Goal: Transaction & Acquisition: Obtain resource

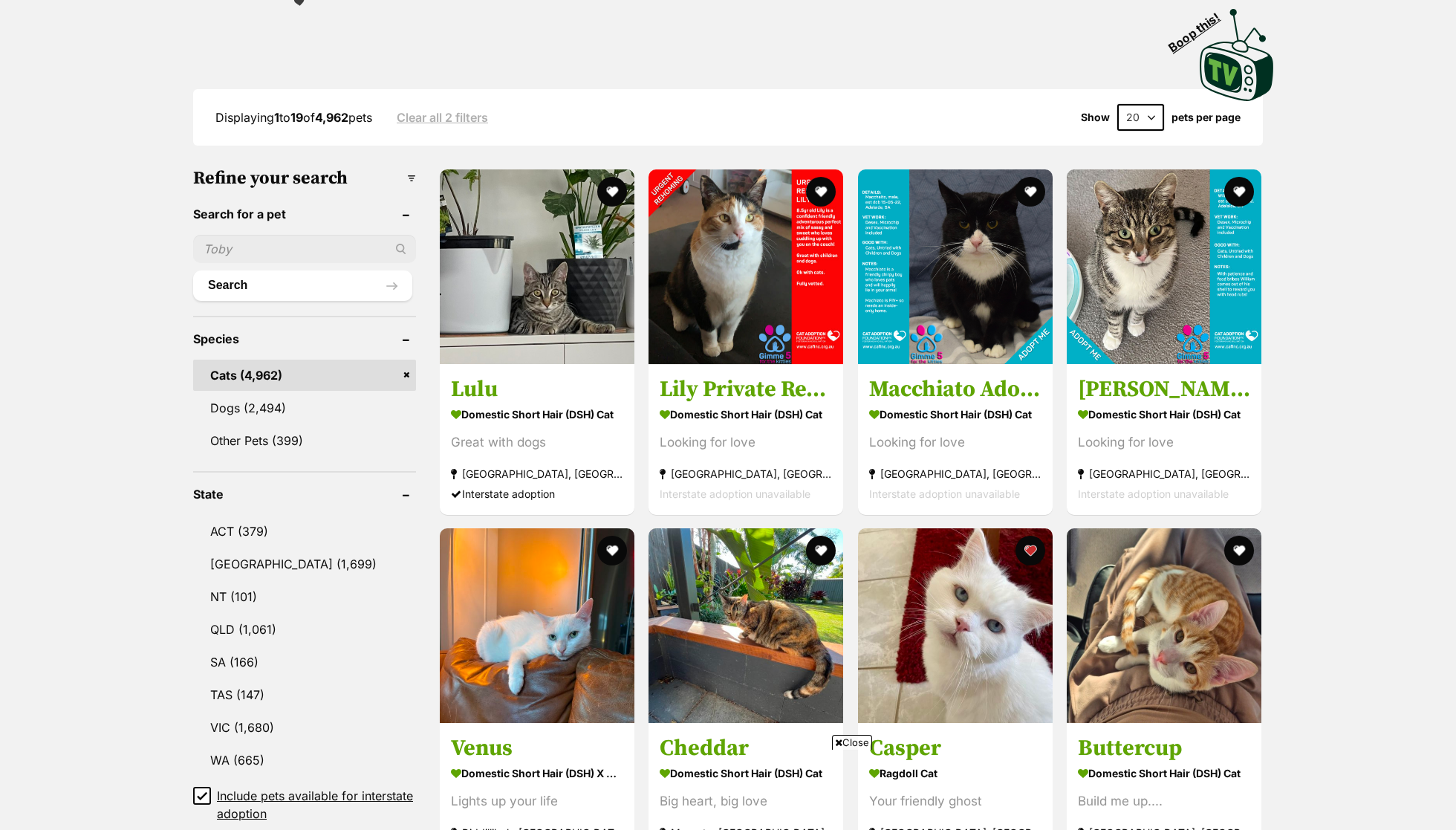
click at [884, 123] on div "Displaying 1 to 19 of 4,962 pets Clear all 2 filters Show 20 40 60 pets per page" at bounding box center [727, 118] width 1069 height 27
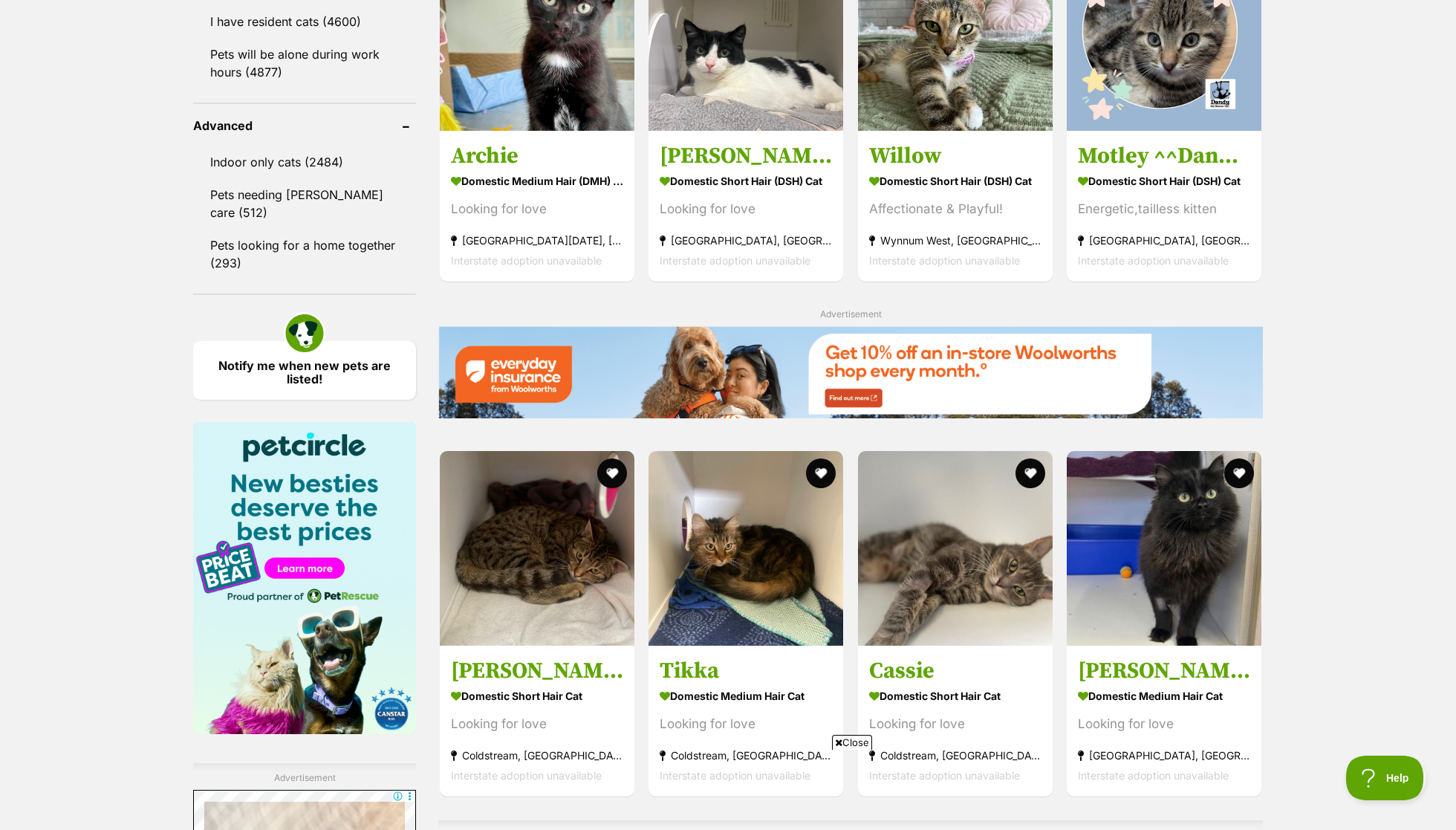
scroll to position [1888, 0]
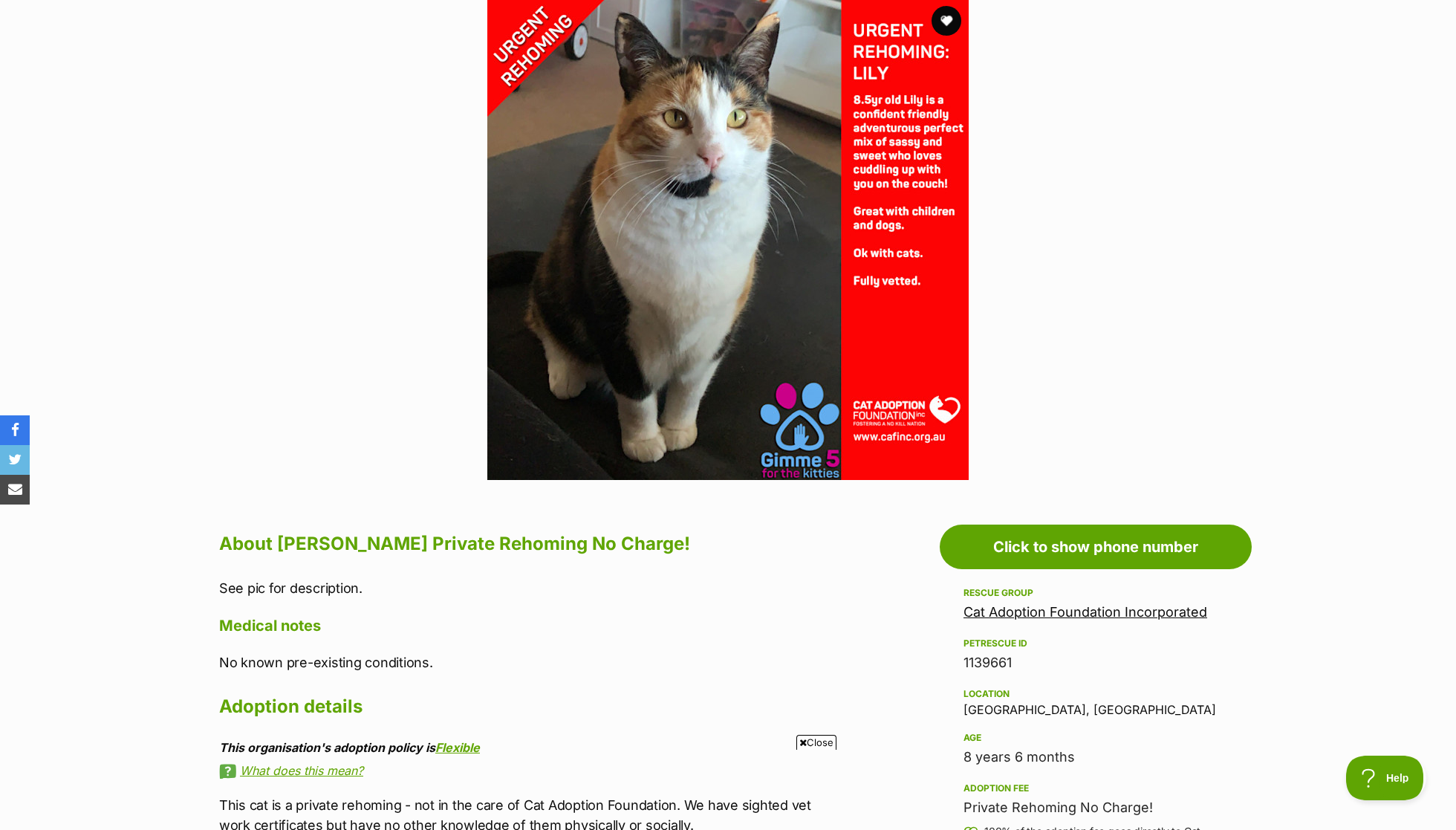
scroll to position [196, 0]
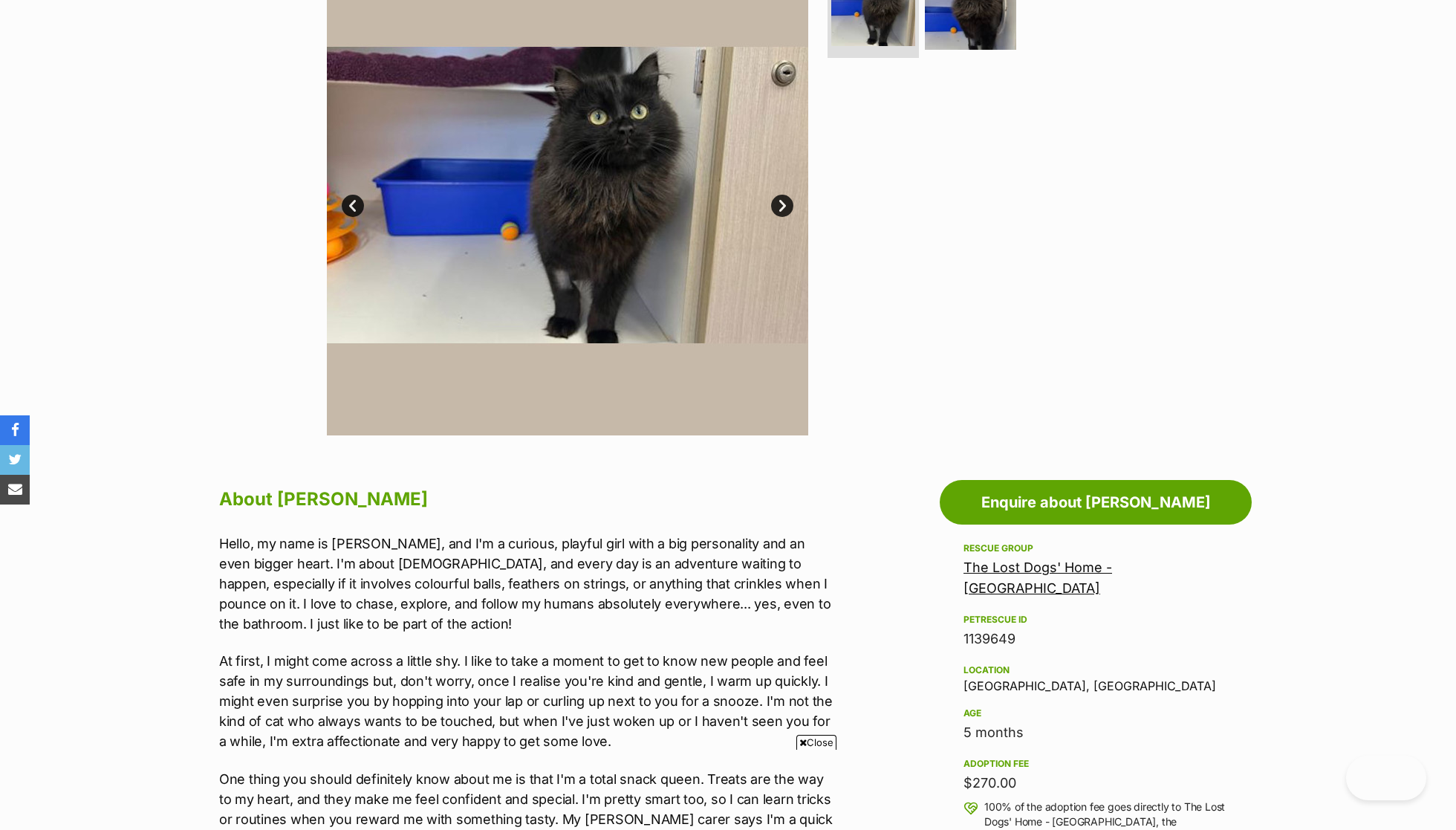
scroll to position [359, 0]
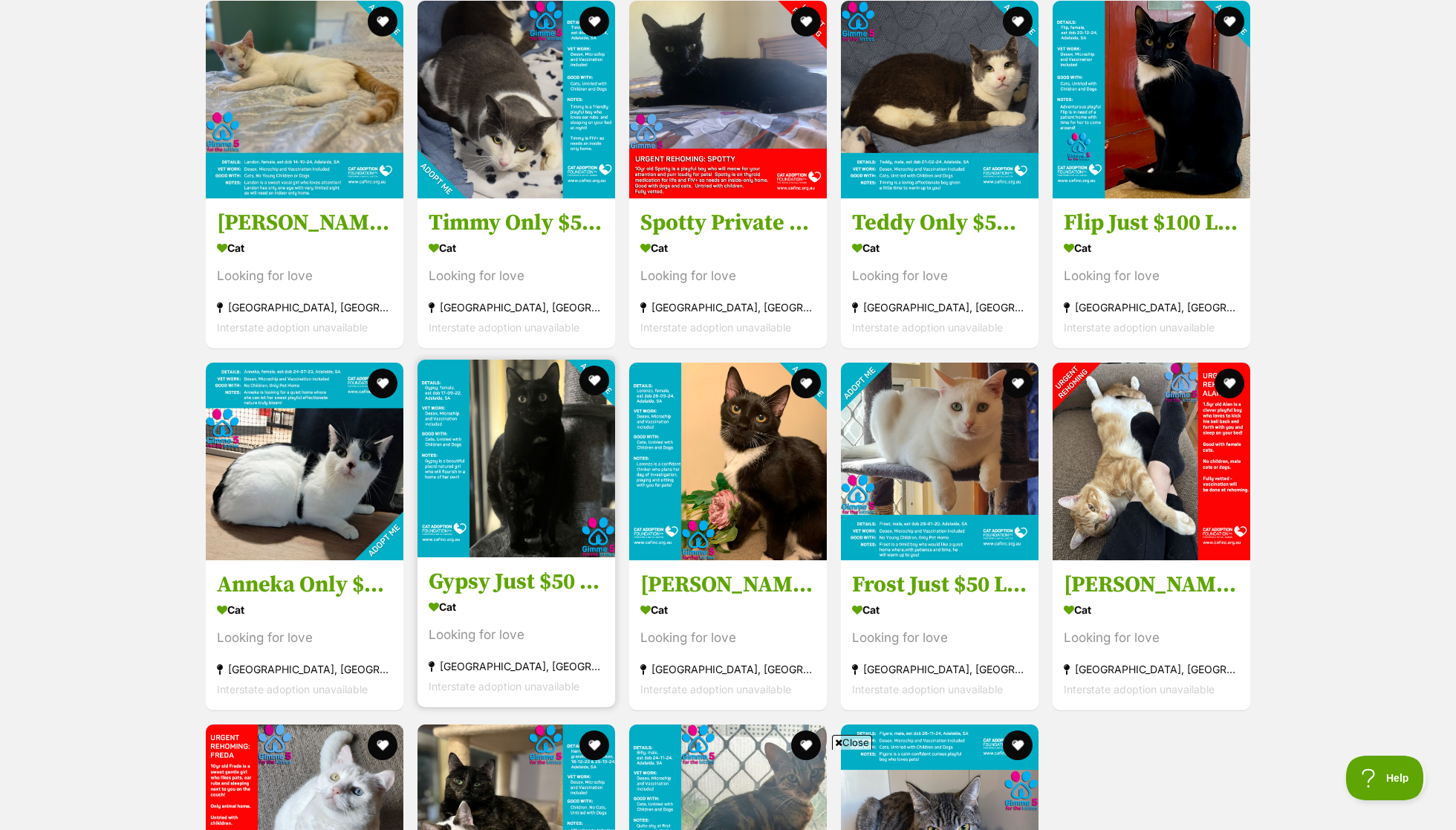
scroll to position [1796, 0]
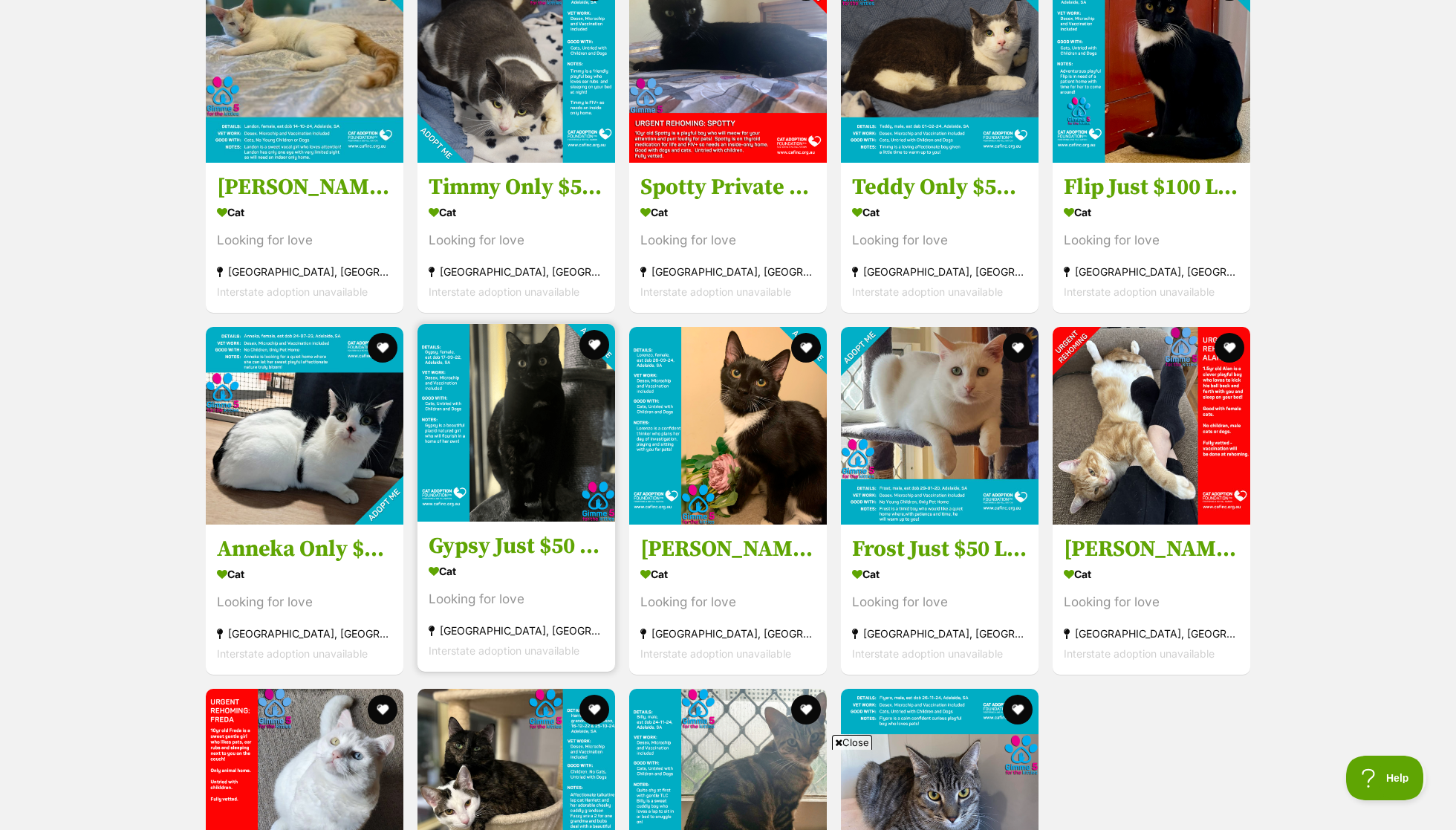
click at [525, 448] on img at bounding box center [516, 422] width 197 height 197
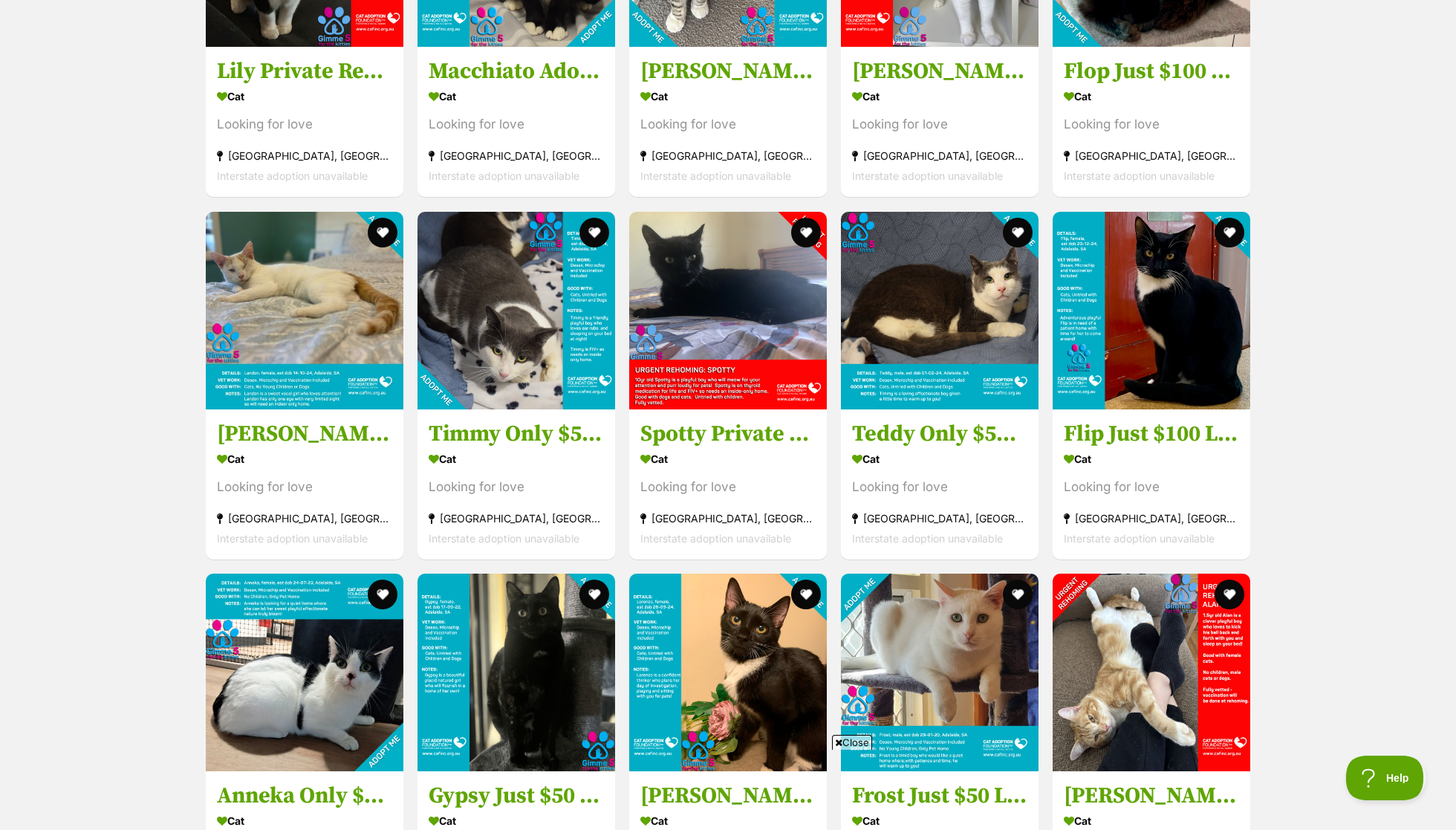
scroll to position [1113, 0]
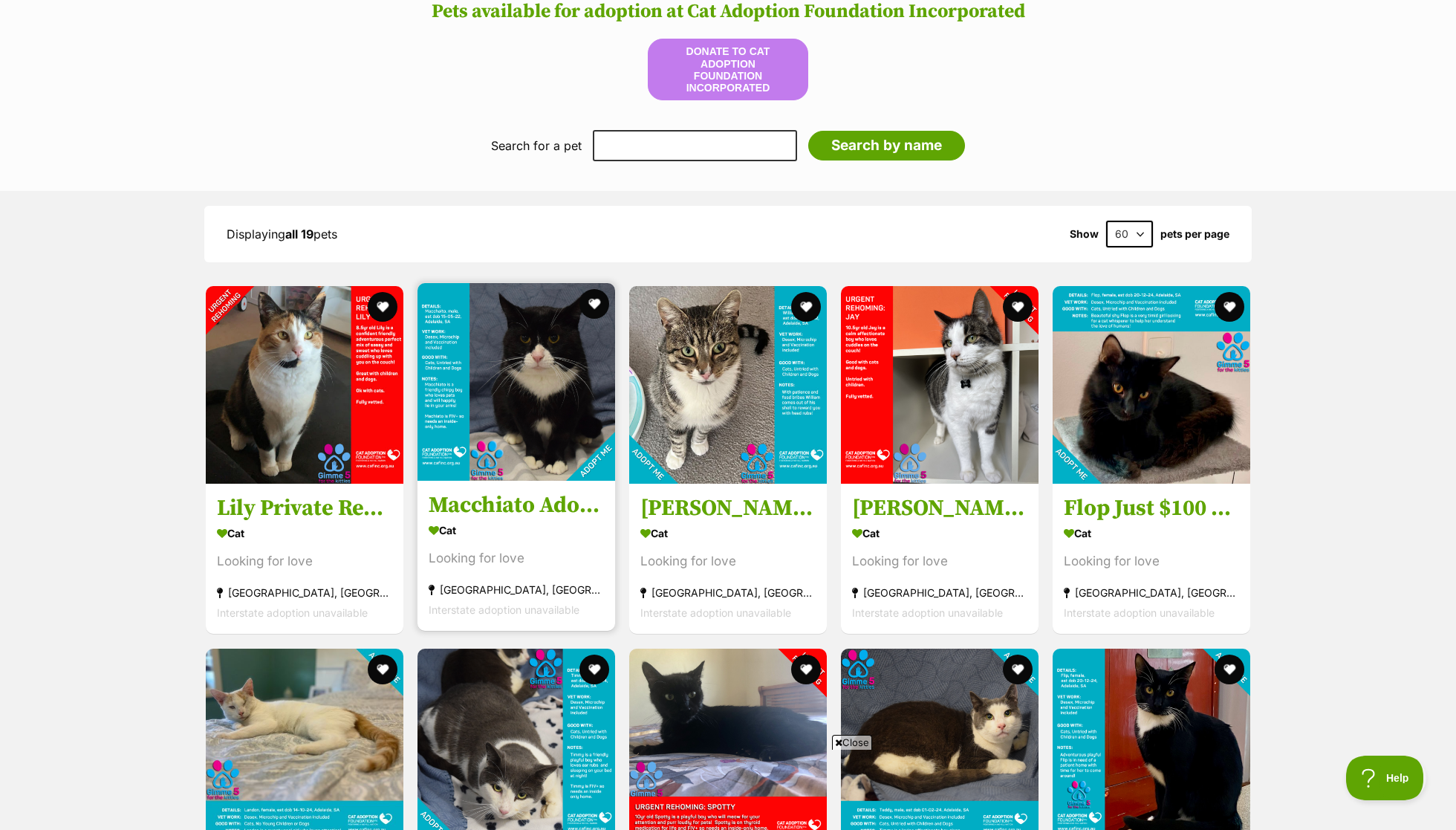
click at [507, 443] on img at bounding box center [516, 381] width 197 height 197
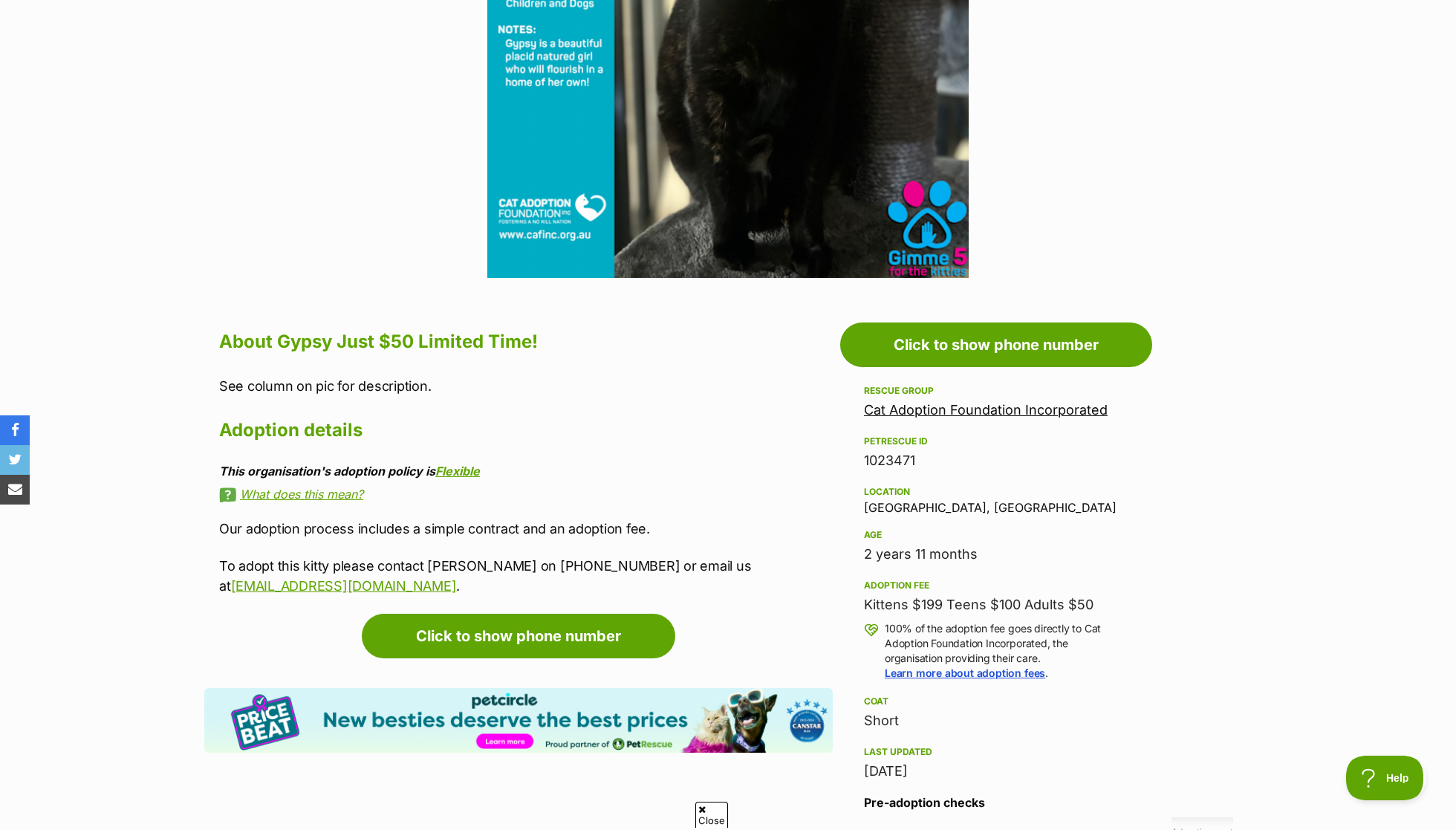
scroll to position [516, 0]
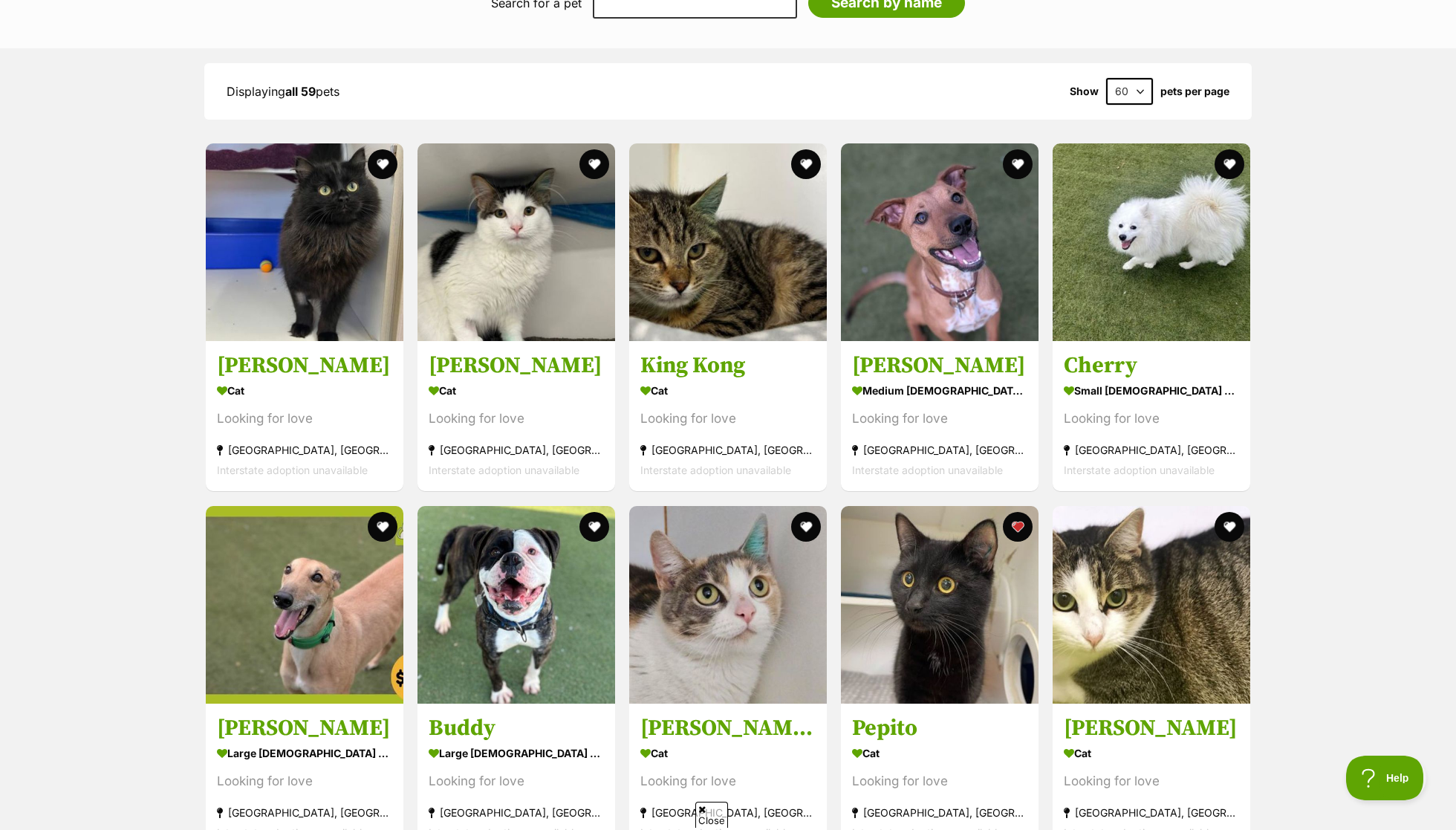
scroll to position [1101, 0]
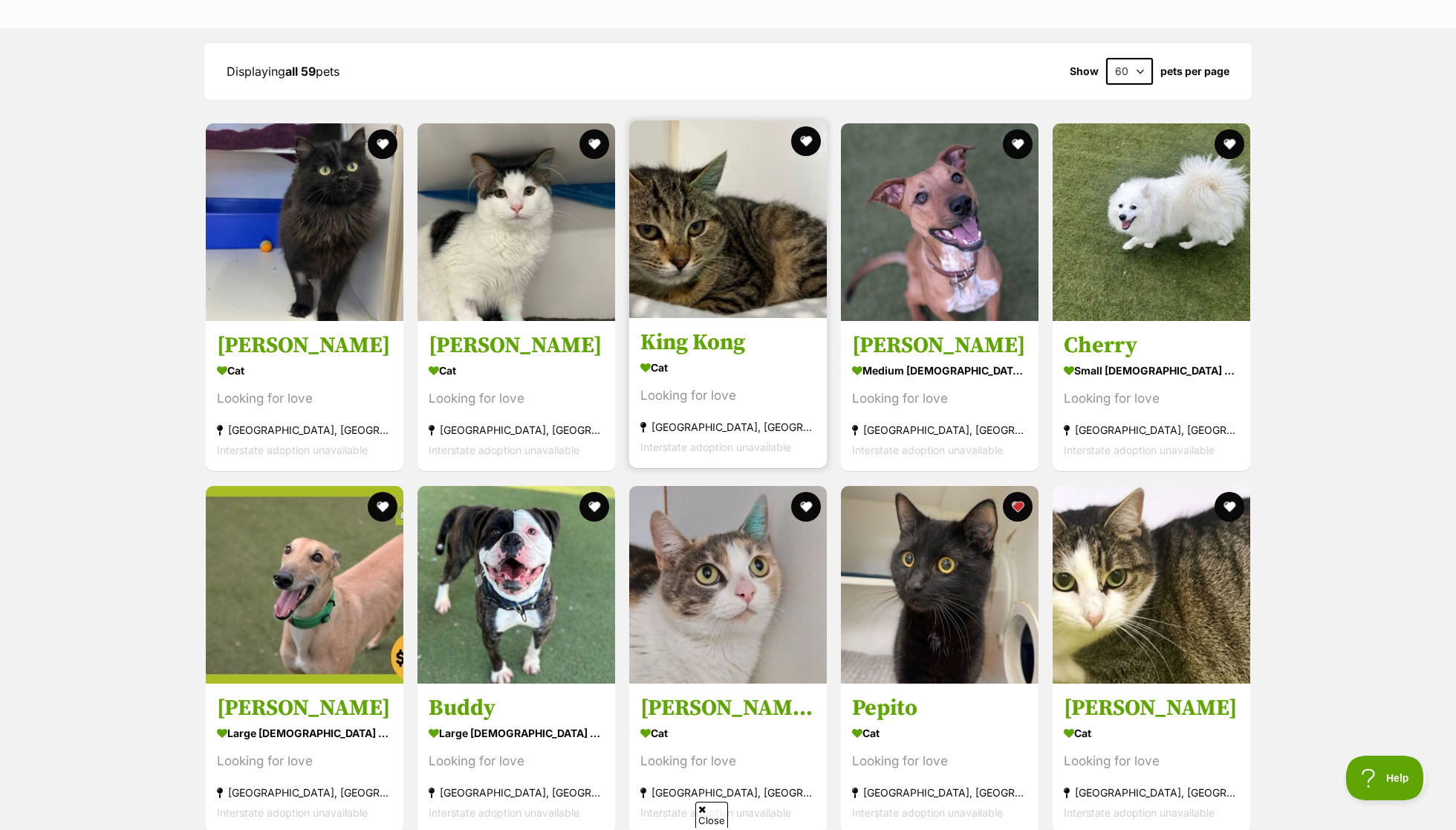
click at [753, 373] on section "Cat Looking for love [GEOGRAPHIC_DATA], [GEOGRAPHIC_DATA] Interstate adoption u…" at bounding box center [728, 407] width 175 height 100
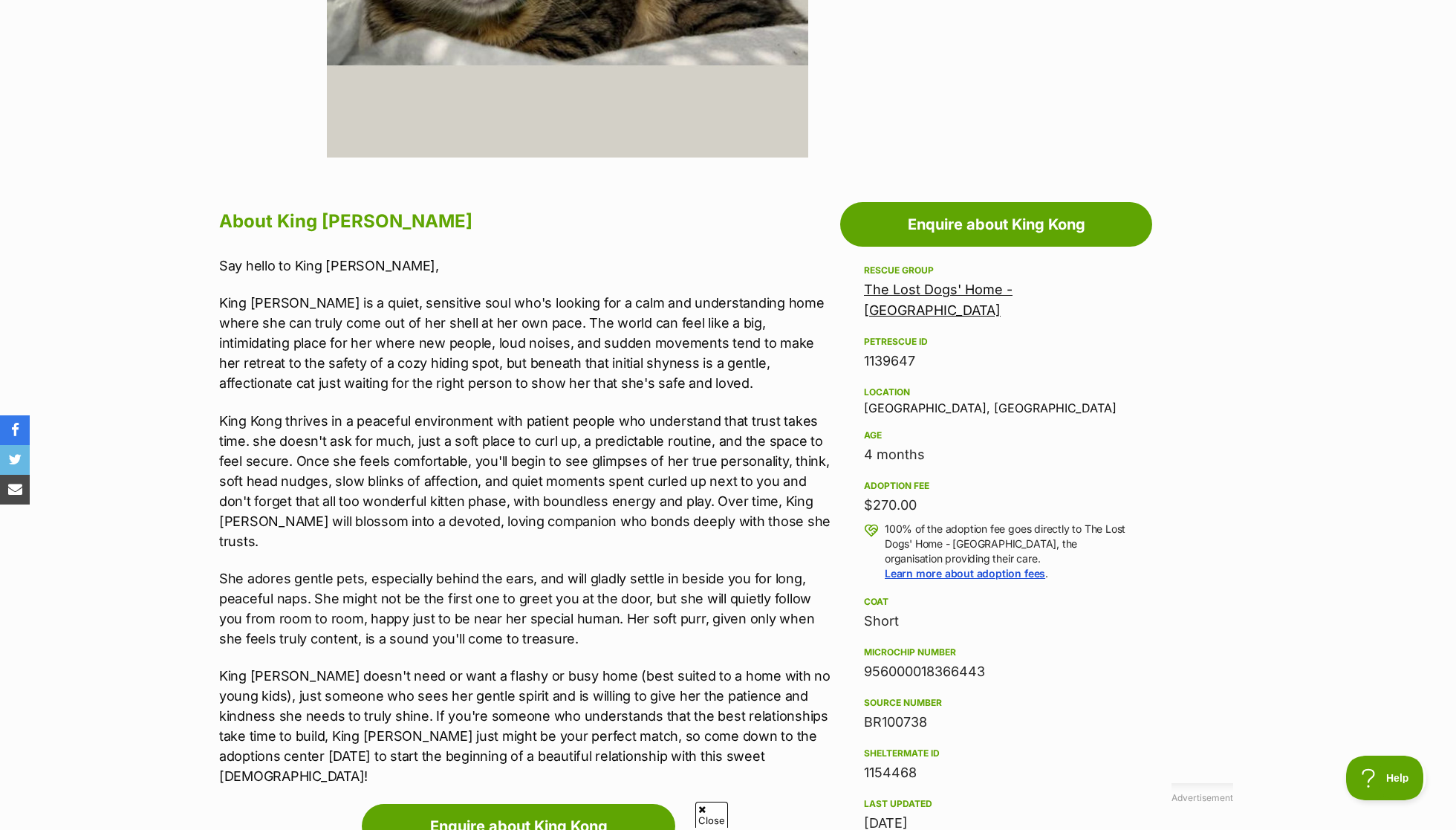
scroll to position [634, 0]
